Goal: Book appointment/travel/reservation

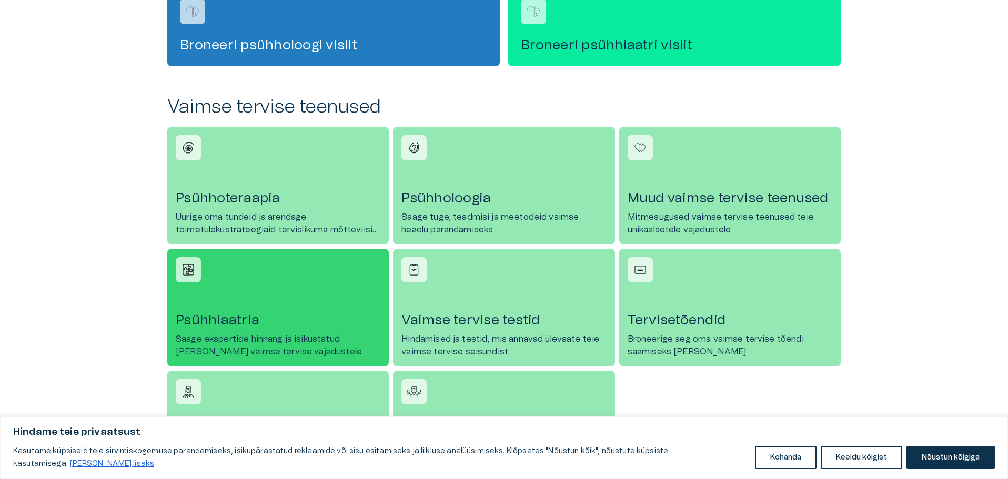
click at [232, 316] on h4 "Psühhiaatria" at bounding box center [278, 320] width 205 height 17
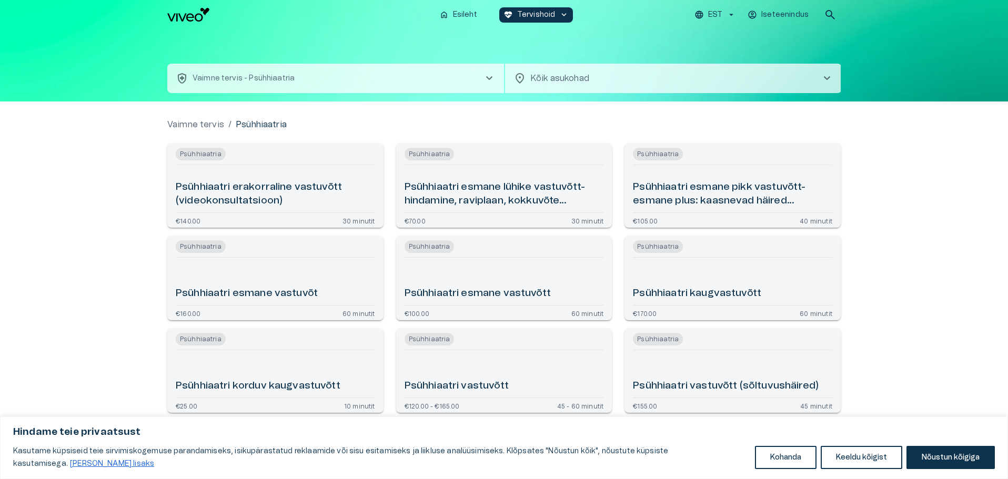
click at [683, 359] on div "Psühhiaatri vastuvõtt (sõltuvushäired)" at bounding box center [732, 374] width 199 height 39
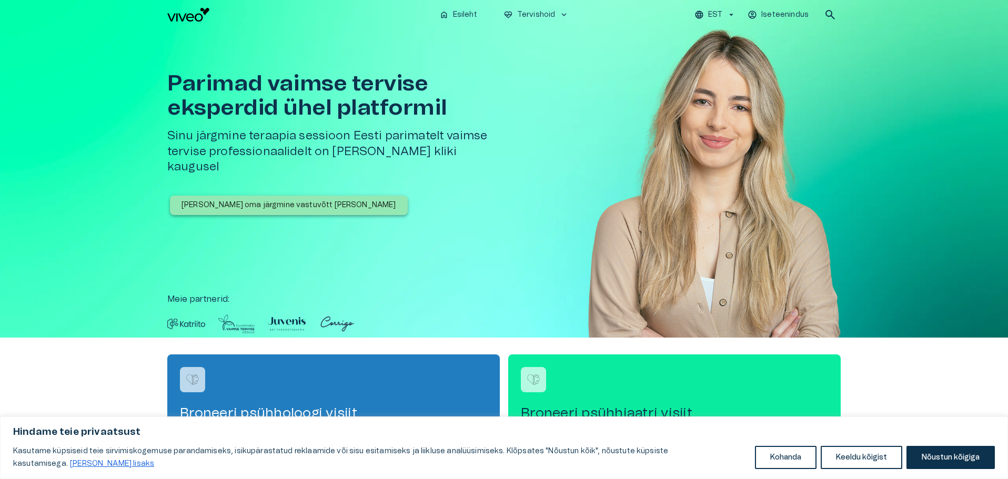
scroll to position [368, 0]
